Goal: Task Accomplishment & Management: Use online tool/utility

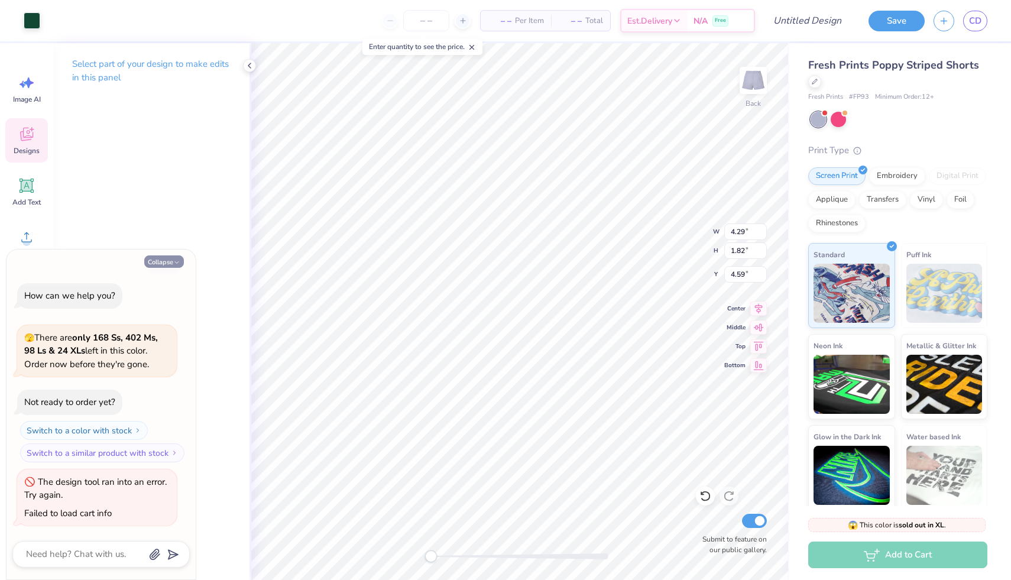
click at [168, 258] on button "Collapse" at bounding box center [164, 261] width 40 height 12
type textarea "x"
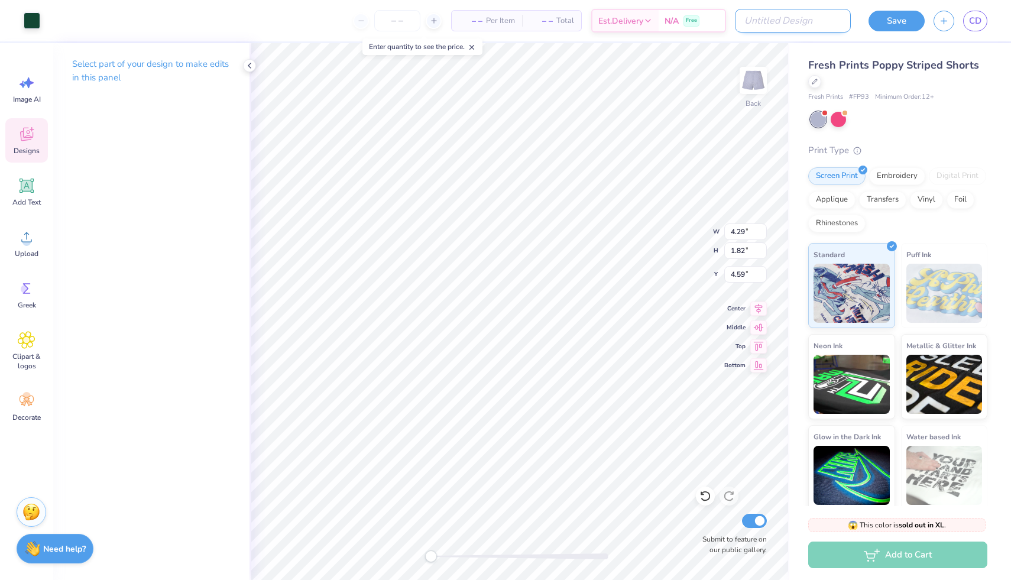
click at [798, 26] on input "Design Title" at bounding box center [793, 21] width 116 height 24
click at [665, 21] on div "Est. Delivery N/A Free" at bounding box center [687, 23] width 135 height 24
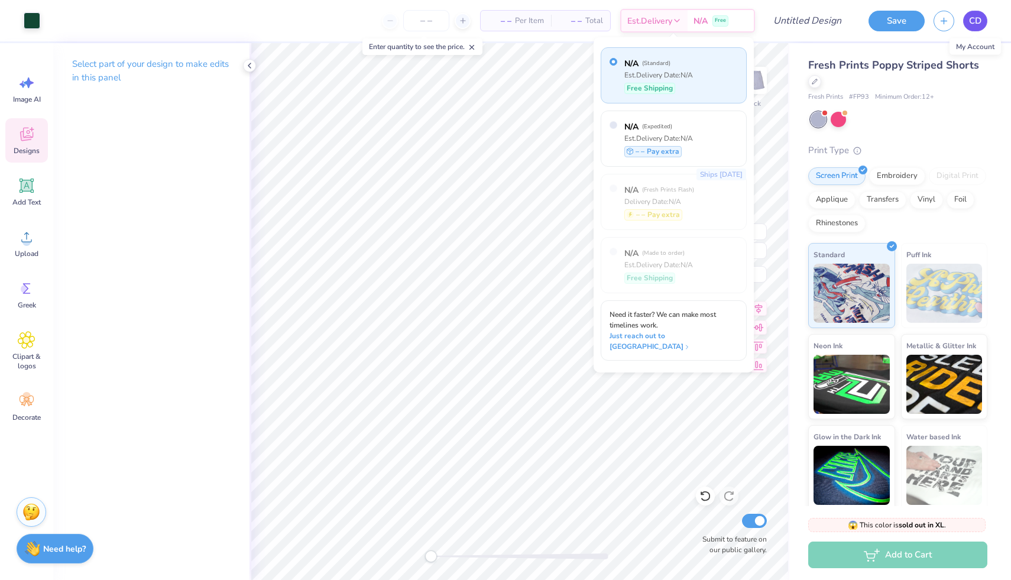
click at [980, 23] on span "CD" at bounding box center [975, 21] width 12 height 14
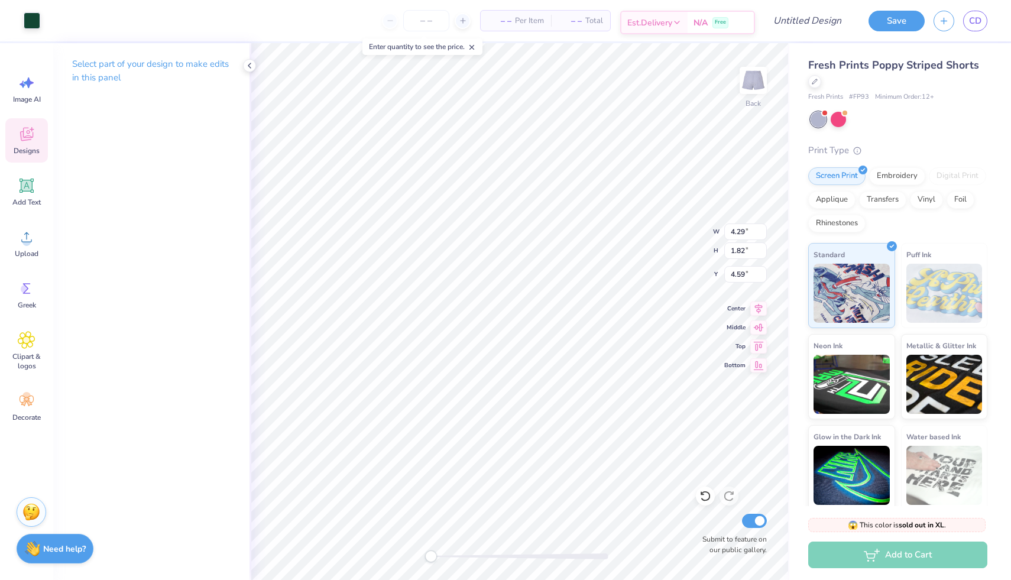
click at [678, 25] on icon at bounding box center [676, 22] width 9 height 9
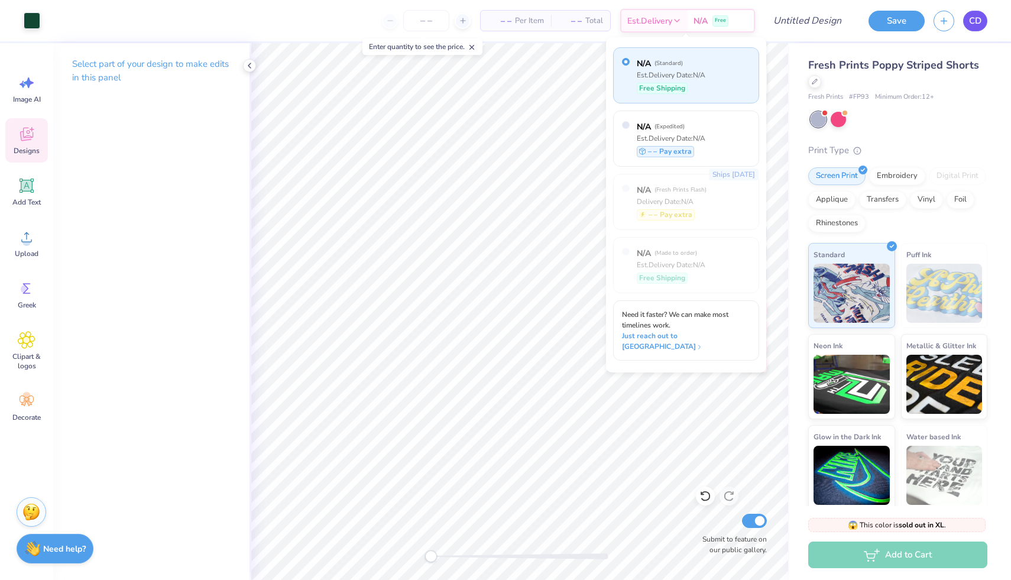
click at [965, 23] on link "CD" at bounding box center [975, 21] width 24 height 21
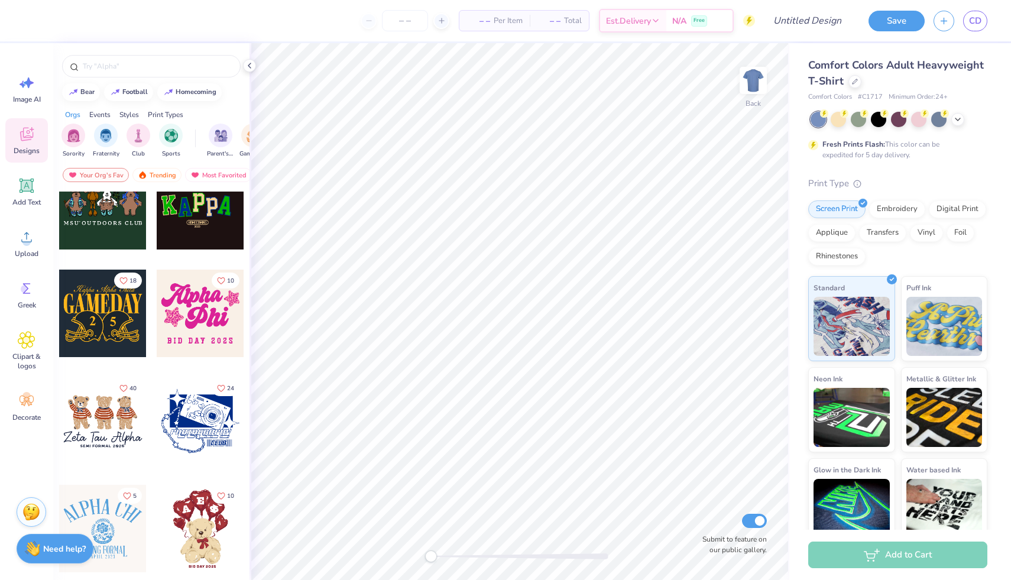
scroll to position [469, 0]
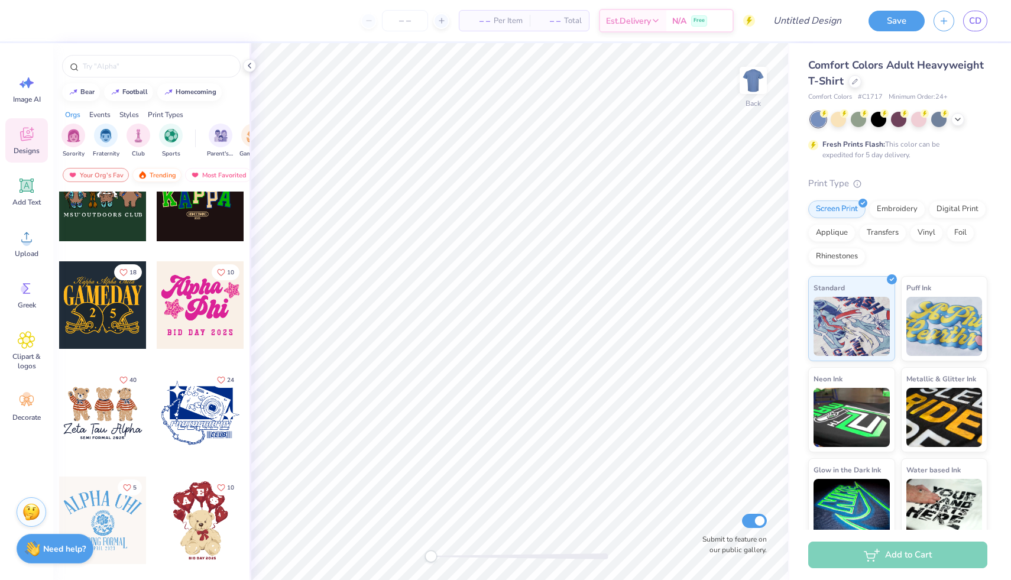
click at [161, 179] on div "Trending" at bounding box center [156, 175] width 49 height 14
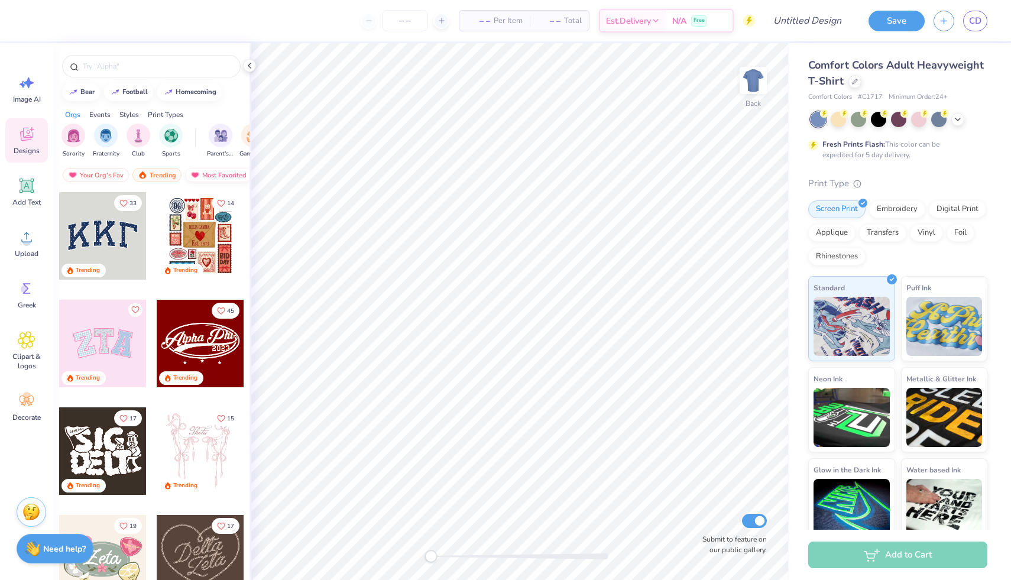
click at [216, 172] on div "Most Favorited" at bounding box center [218, 175] width 67 height 14
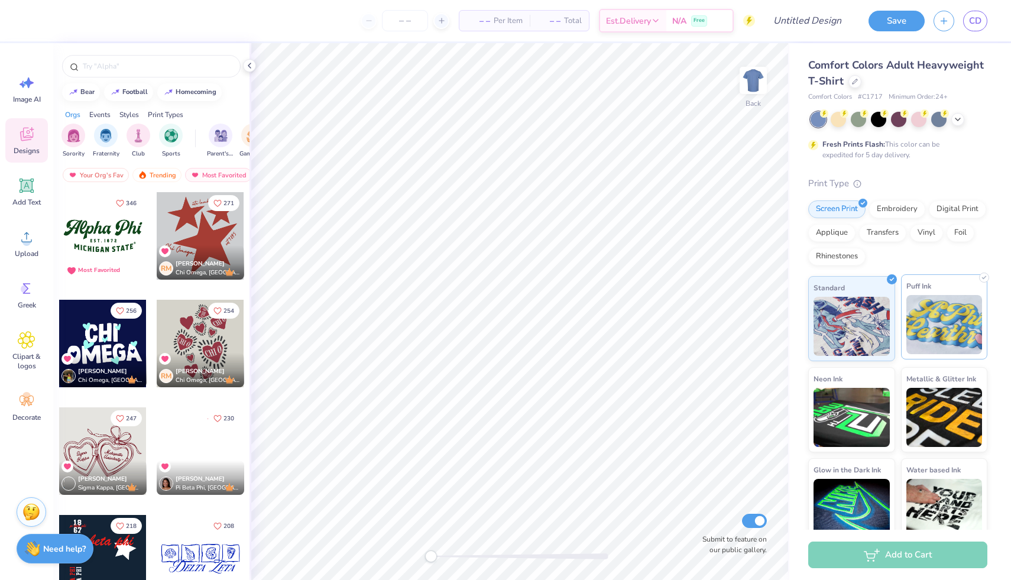
scroll to position [14, 0]
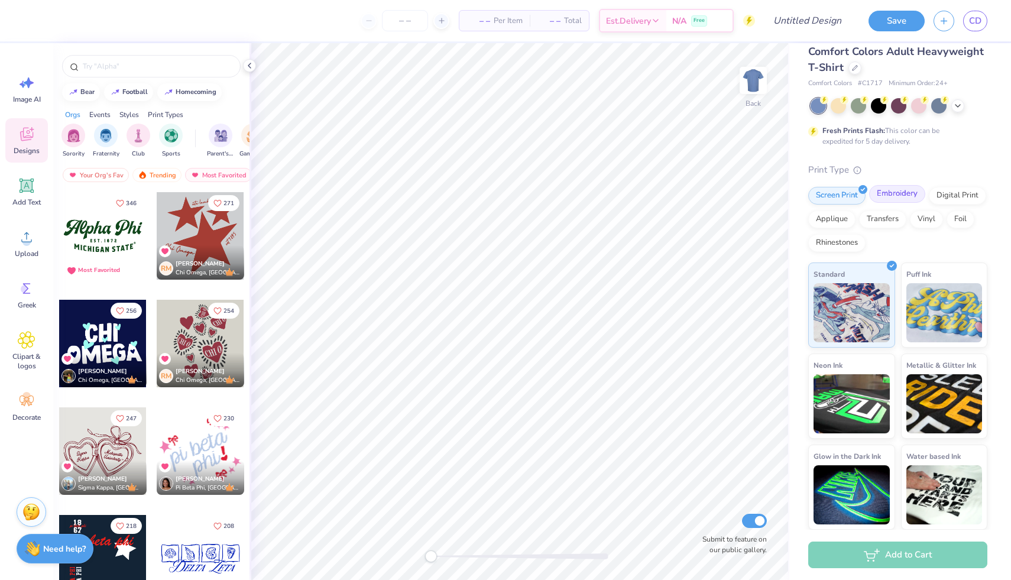
click at [893, 197] on div "Embroidery" at bounding box center [897, 194] width 56 height 18
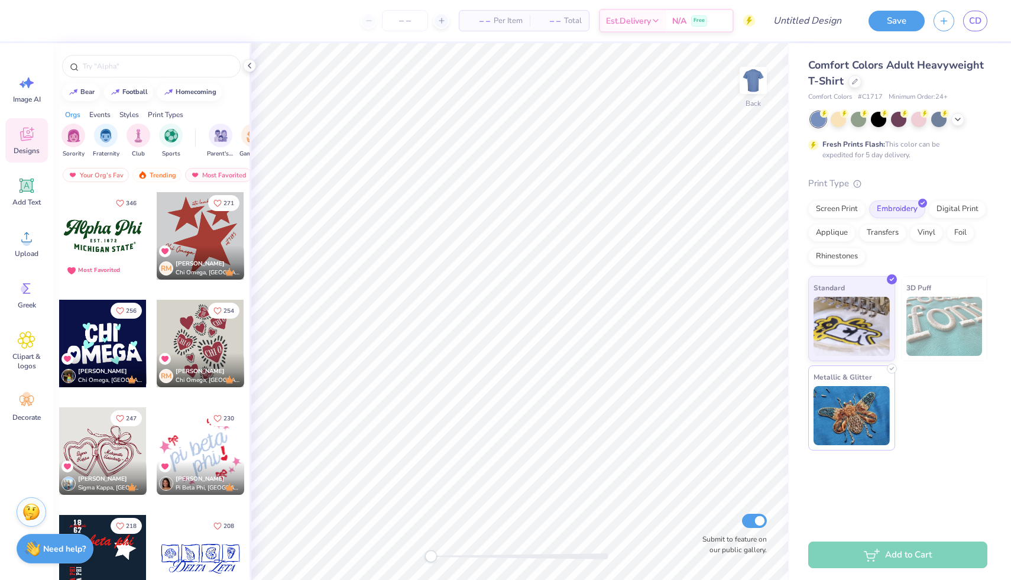
click at [870, 416] on img at bounding box center [852, 415] width 76 height 59
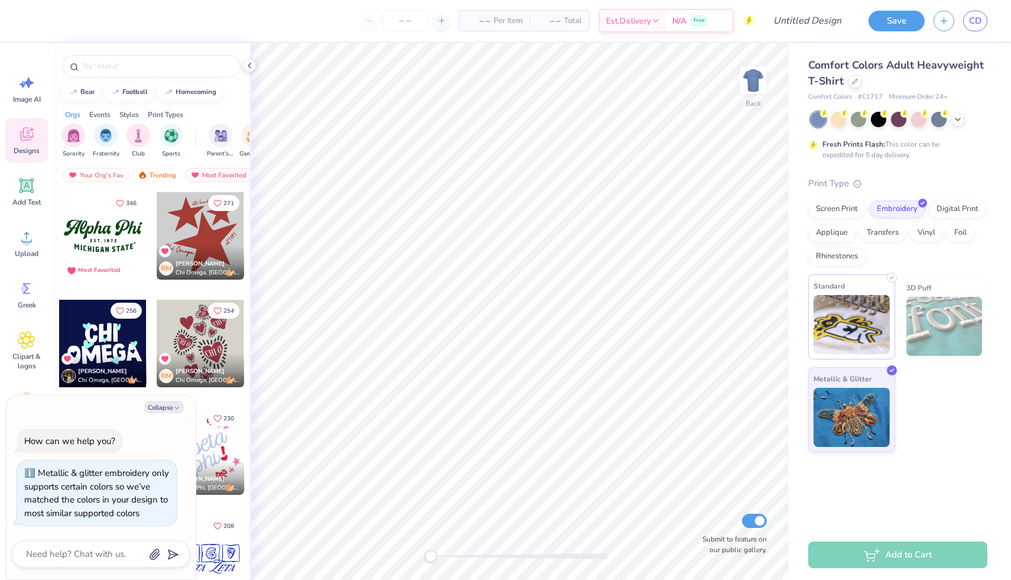
click at [867, 345] on img at bounding box center [852, 324] width 76 height 59
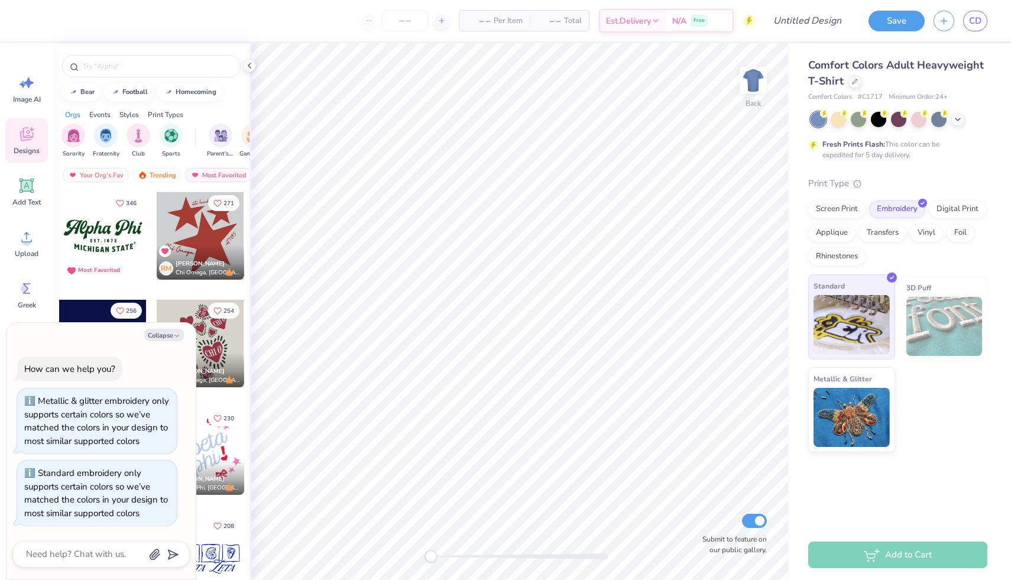
type textarea "x"
